Goal: Task Accomplishment & Management: Manage account settings

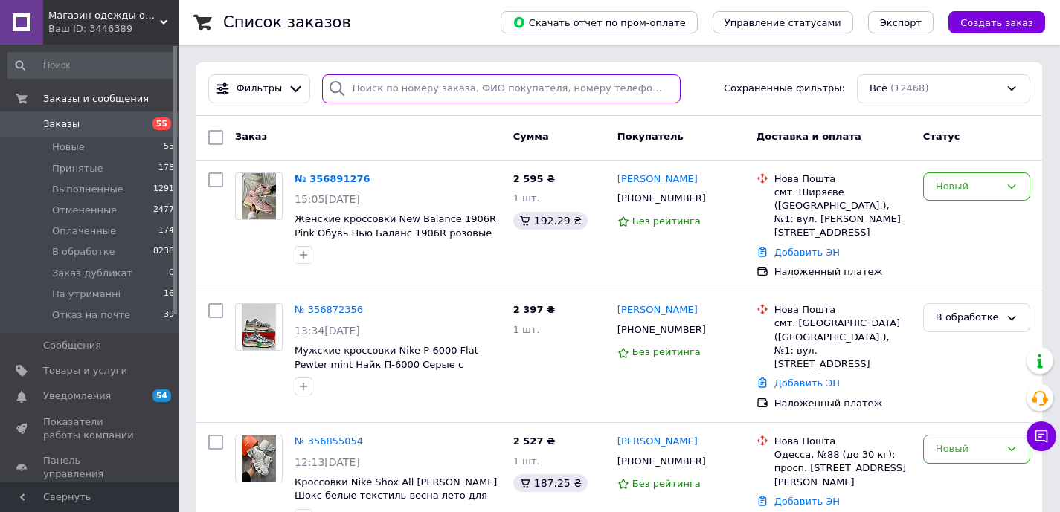
click at [441, 89] on input "search" at bounding box center [501, 88] width 359 height 29
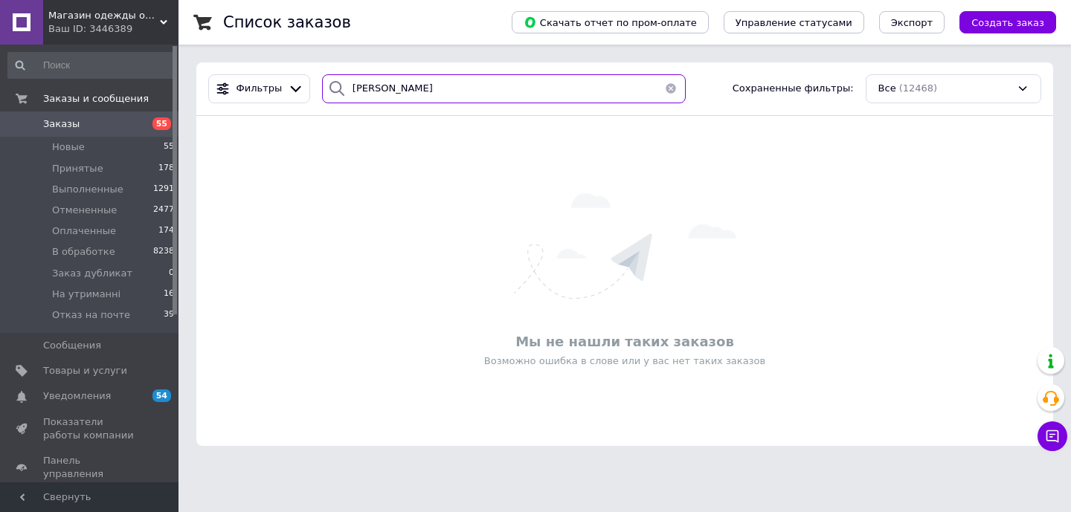
type input "[PERSON_NAME]"
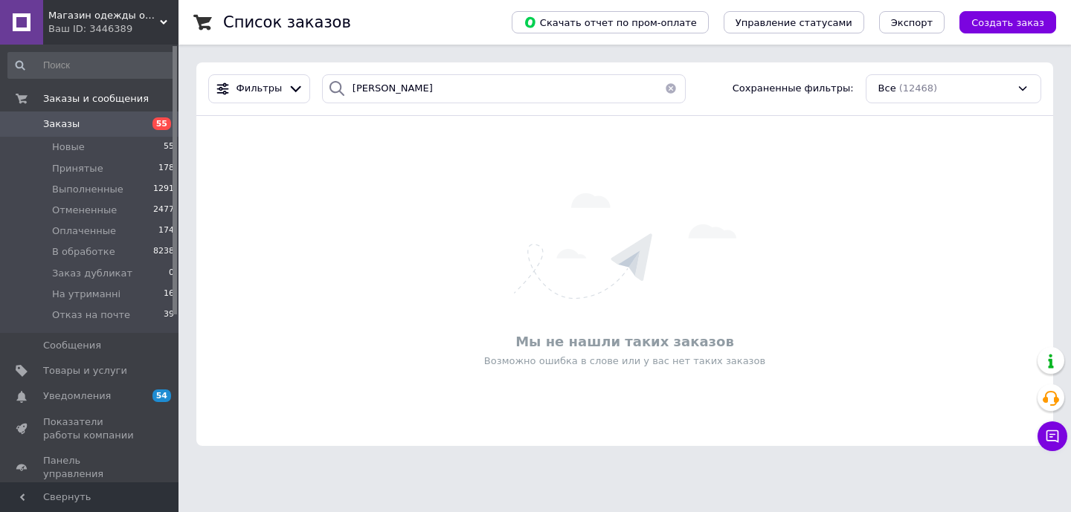
click at [119, 127] on span "Заказы" at bounding box center [90, 124] width 94 height 13
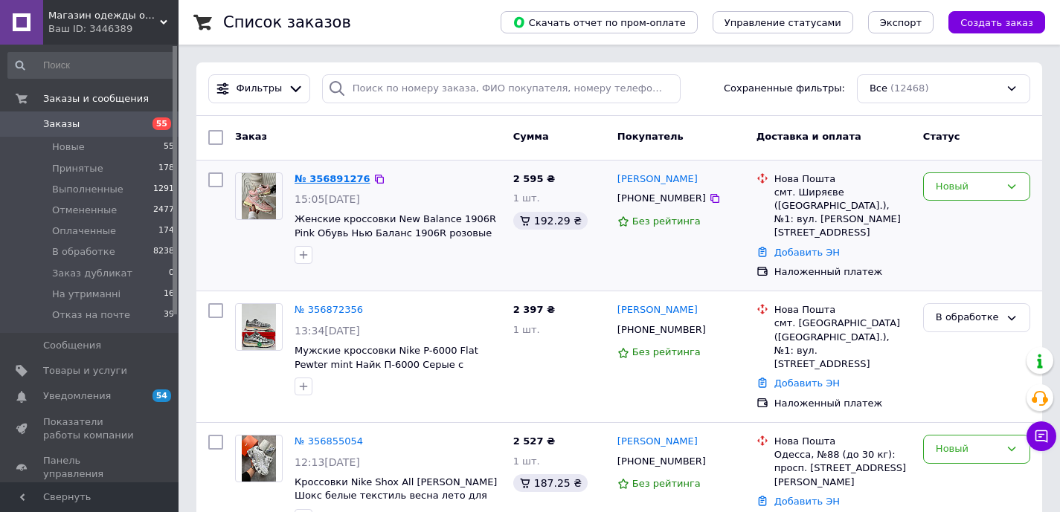
click at [324, 179] on link "№ 356891276" at bounding box center [333, 178] width 76 height 11
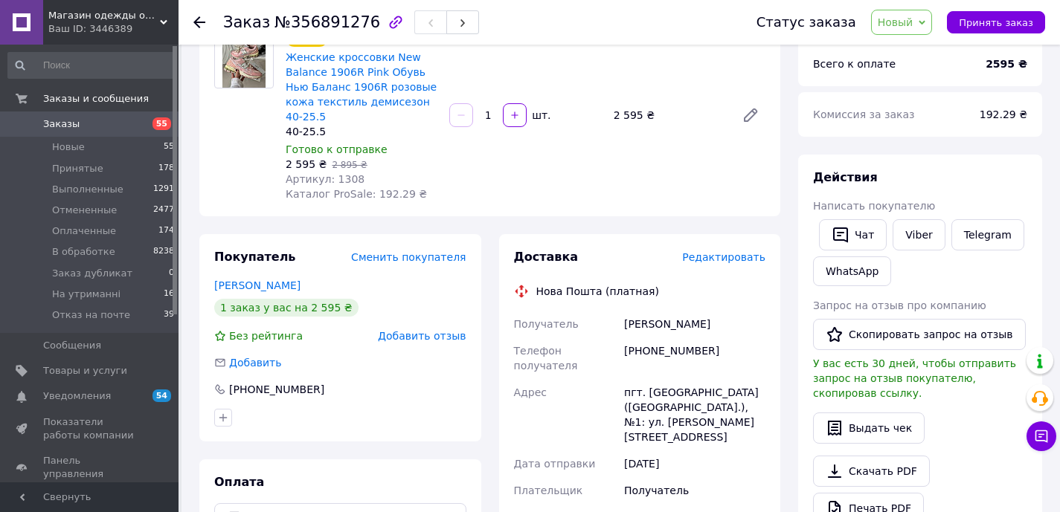
scroll to position [160, 0]
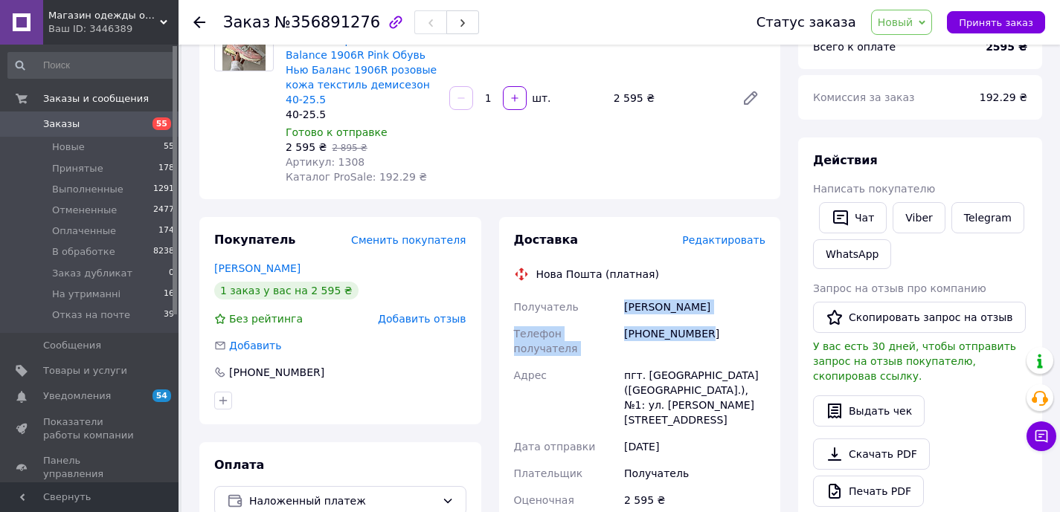
drag, startPoint x: 715, startPoint y: 329, endPoint x: 622, endPoint y: 303, distance: 96.4
click at [622, 304] on div "Получатель [PERSON_NAME] Телефон получателя [PHONE_NUMBER] [GEOGRAPHIC_DATA] пг…" at bounding box center [640, 504] width 258 height 420
copy div "[PERSON_NAME] Телефон получателя [PHONE_NUMBER]"
click at [904, 30] on span "Новый" at bounding box center [902, 22] width 62 height 25
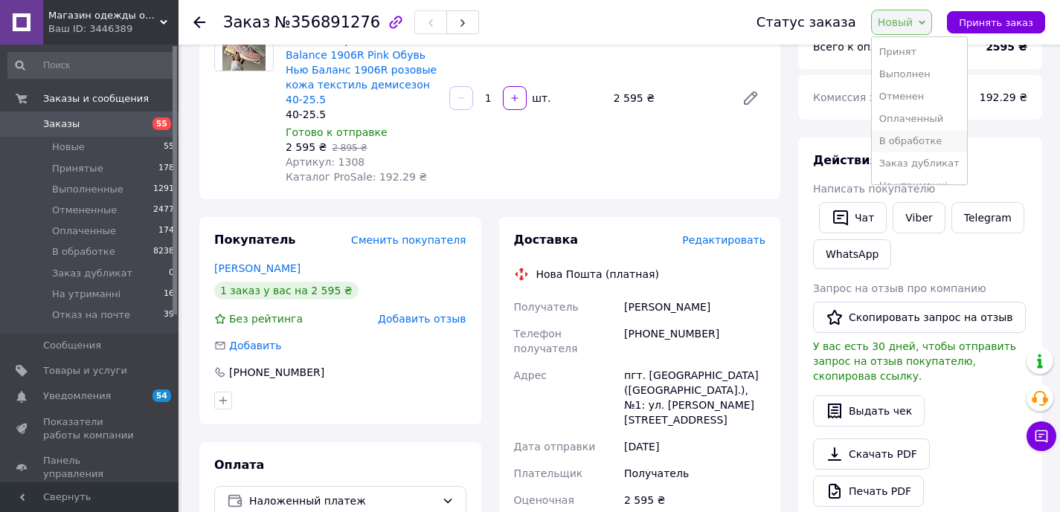
click at [907, 144] on li "В обработке" at bounding box center [919, 141] width 95 height 22
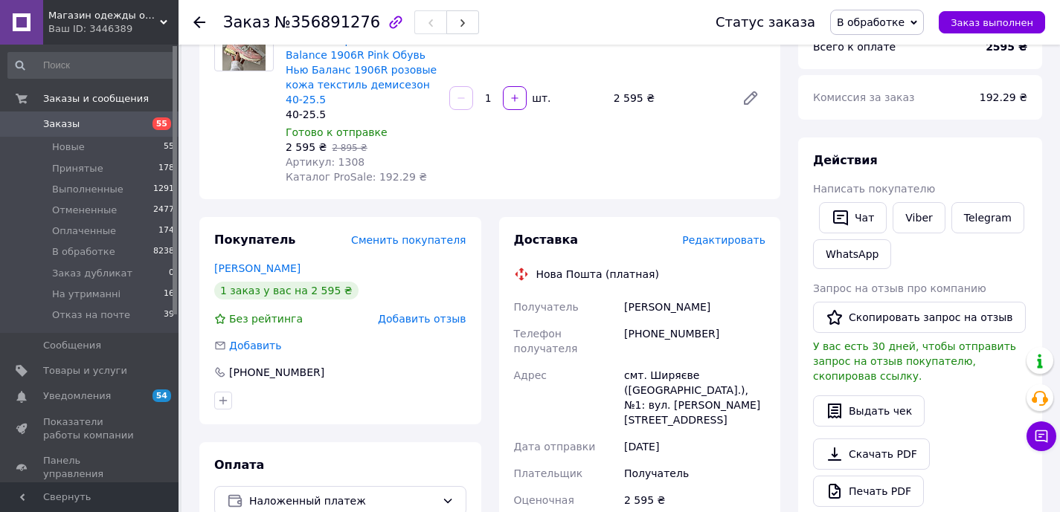
click at [51, 129] on span "Заказы" at bounding box center [61, 124] width 36 height 13
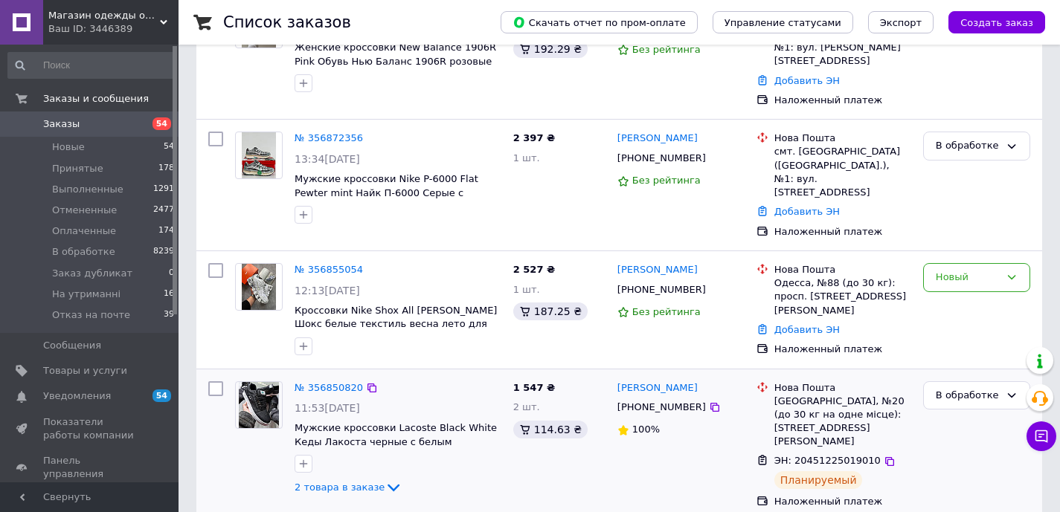
scroll to position [179, 0]
